Goal: Navigation & Orientation: Find specific page/section

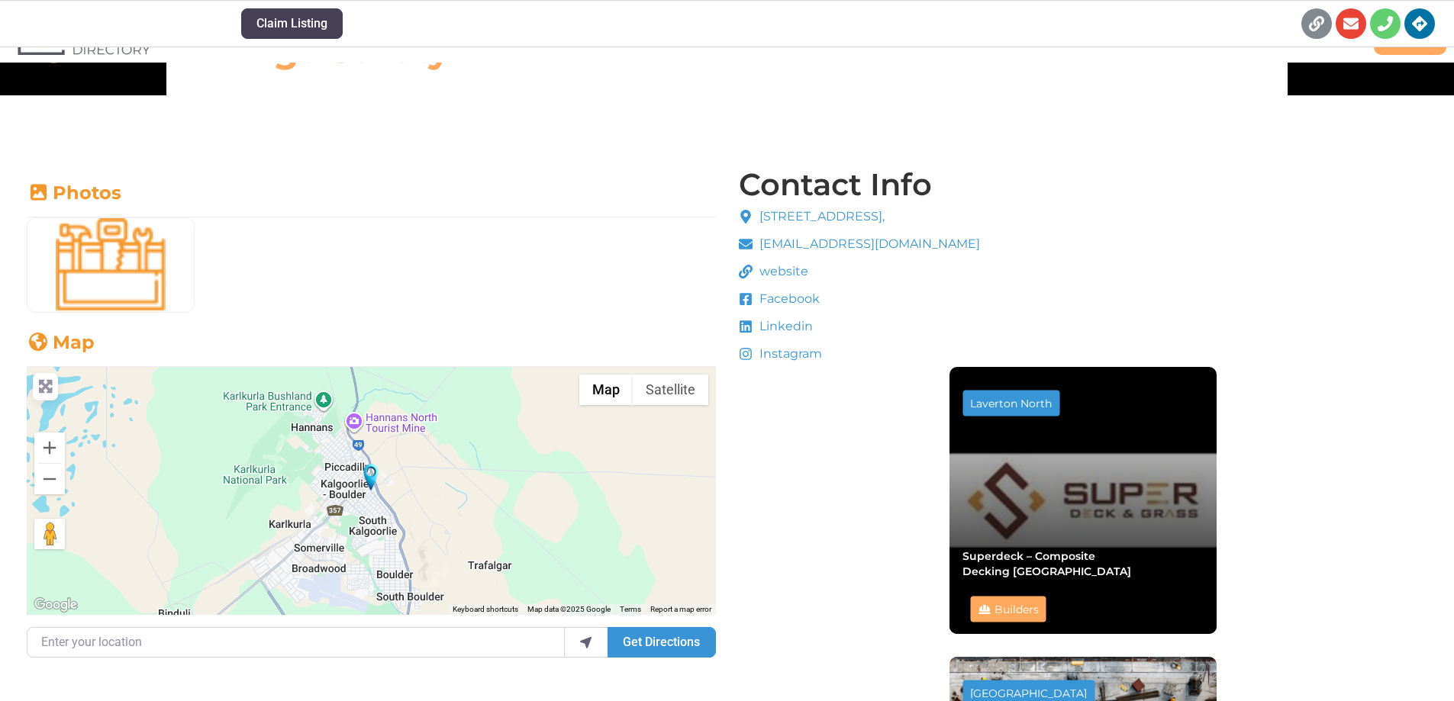
scroll to position [1128, 0]
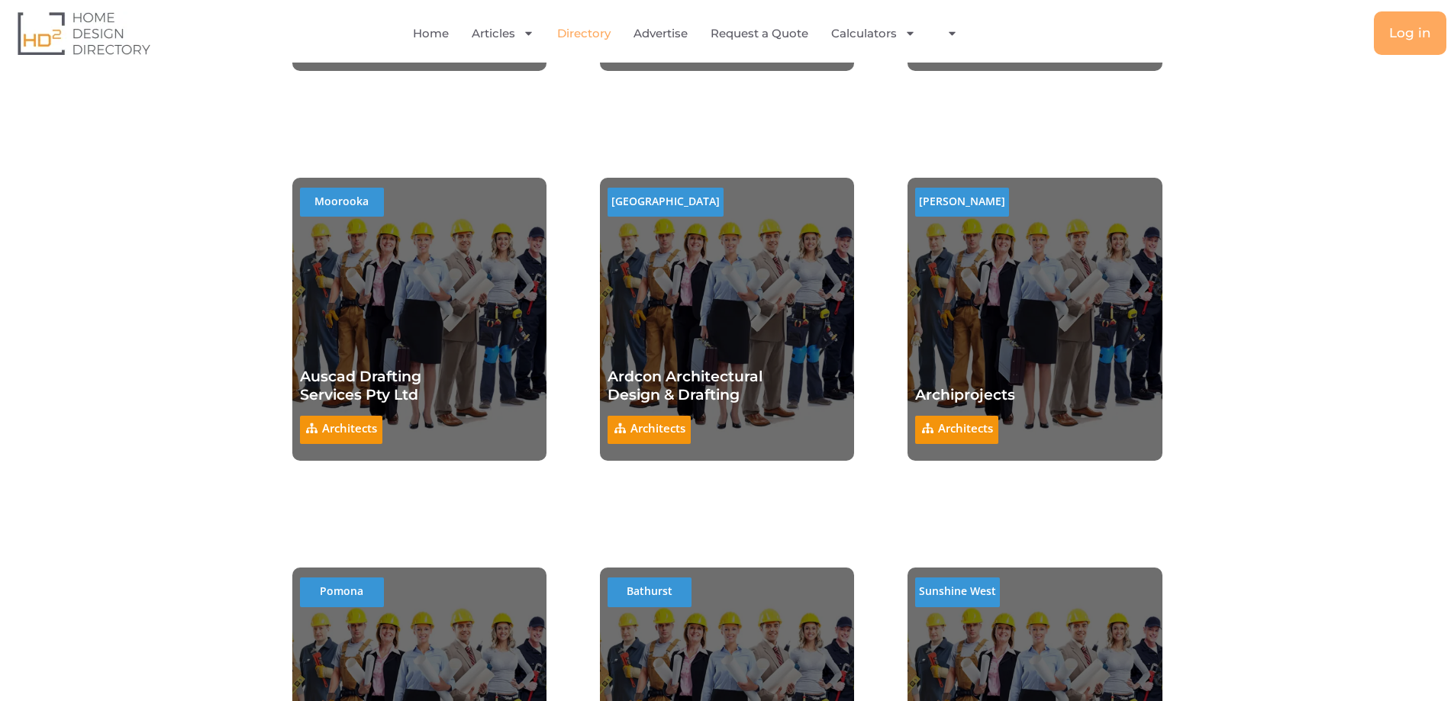
scroll to position [13326, 0]
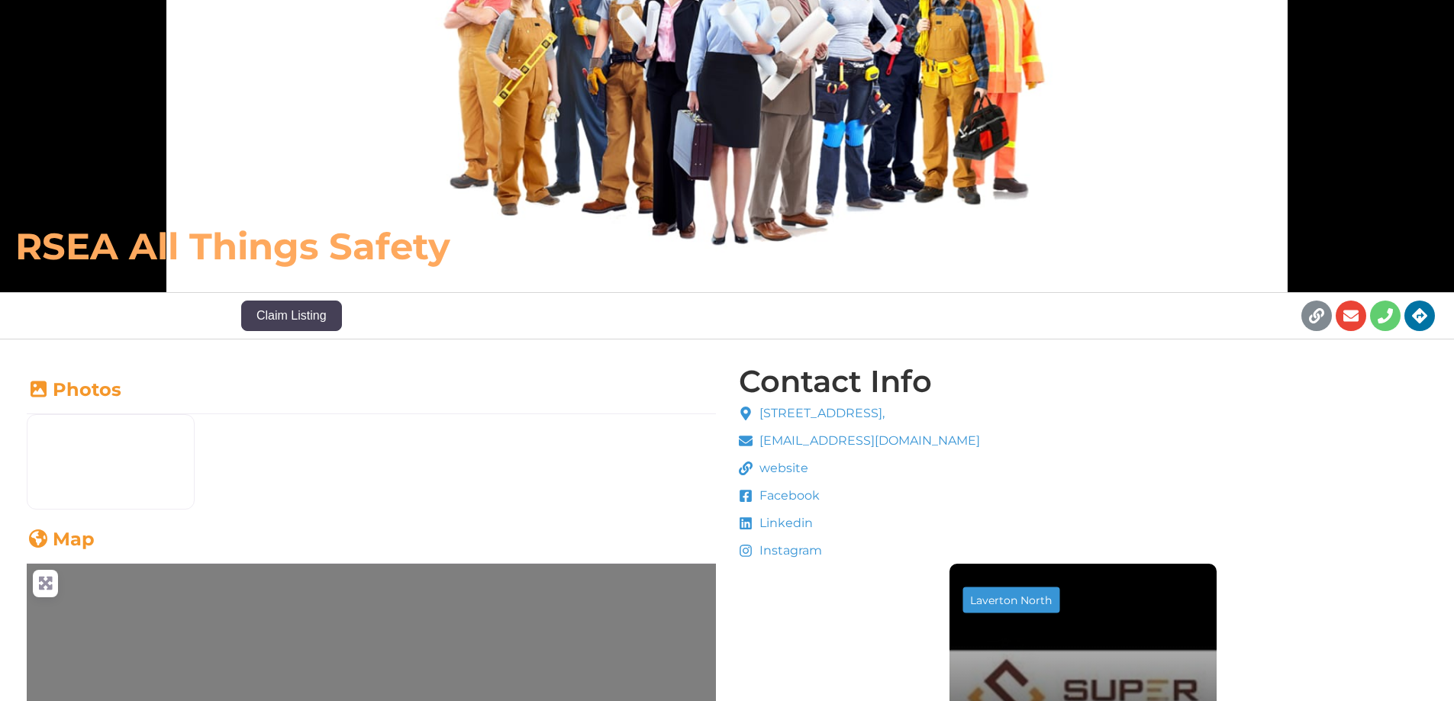
scroll to position [746, 0]
